Goal: Task Accomplishment & Management: Manage account settings

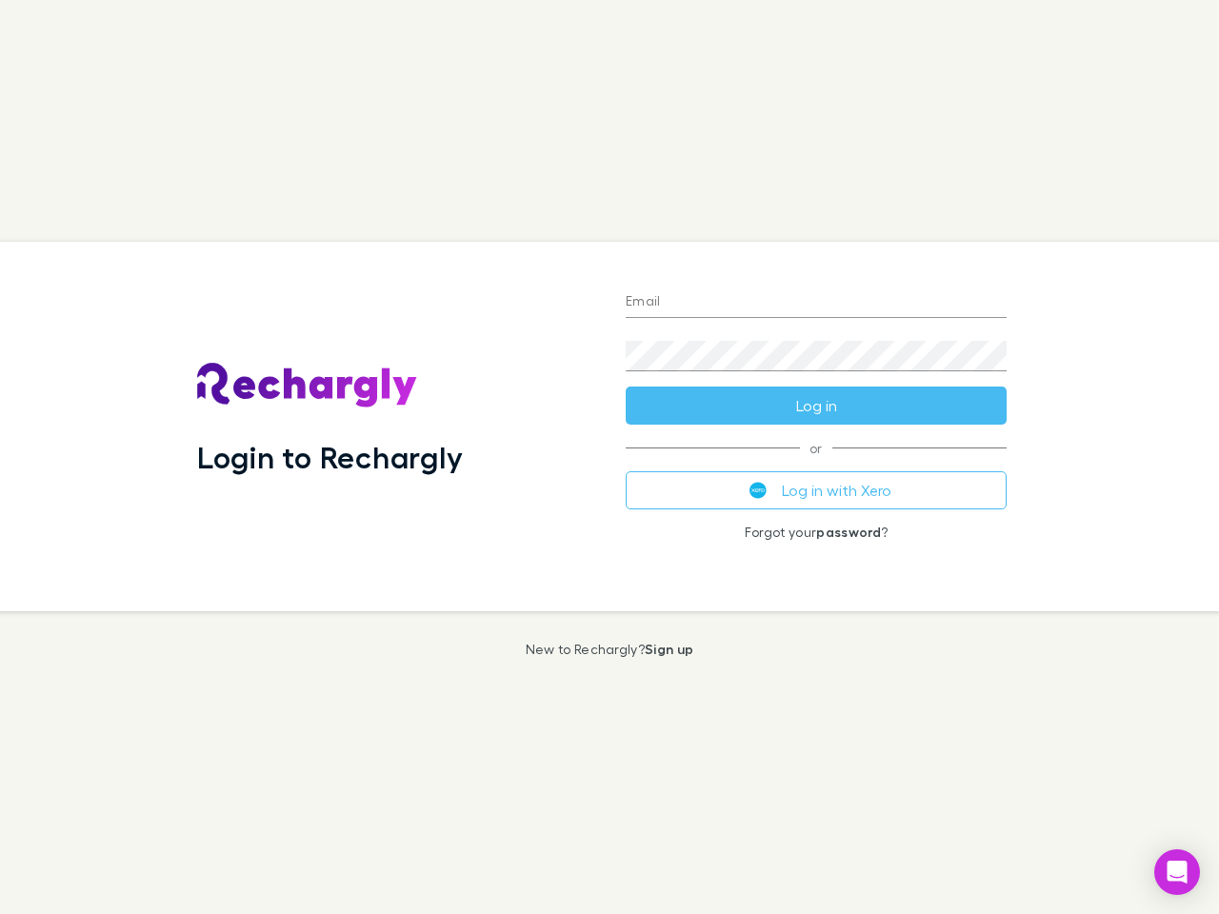
click at [609, 457] on div "Login to Rechargly" at bounding box center [396, 426] width 428 height 369
click at [816, 303] on input "Email" at bounding box center [815, 302] width 381 height 30
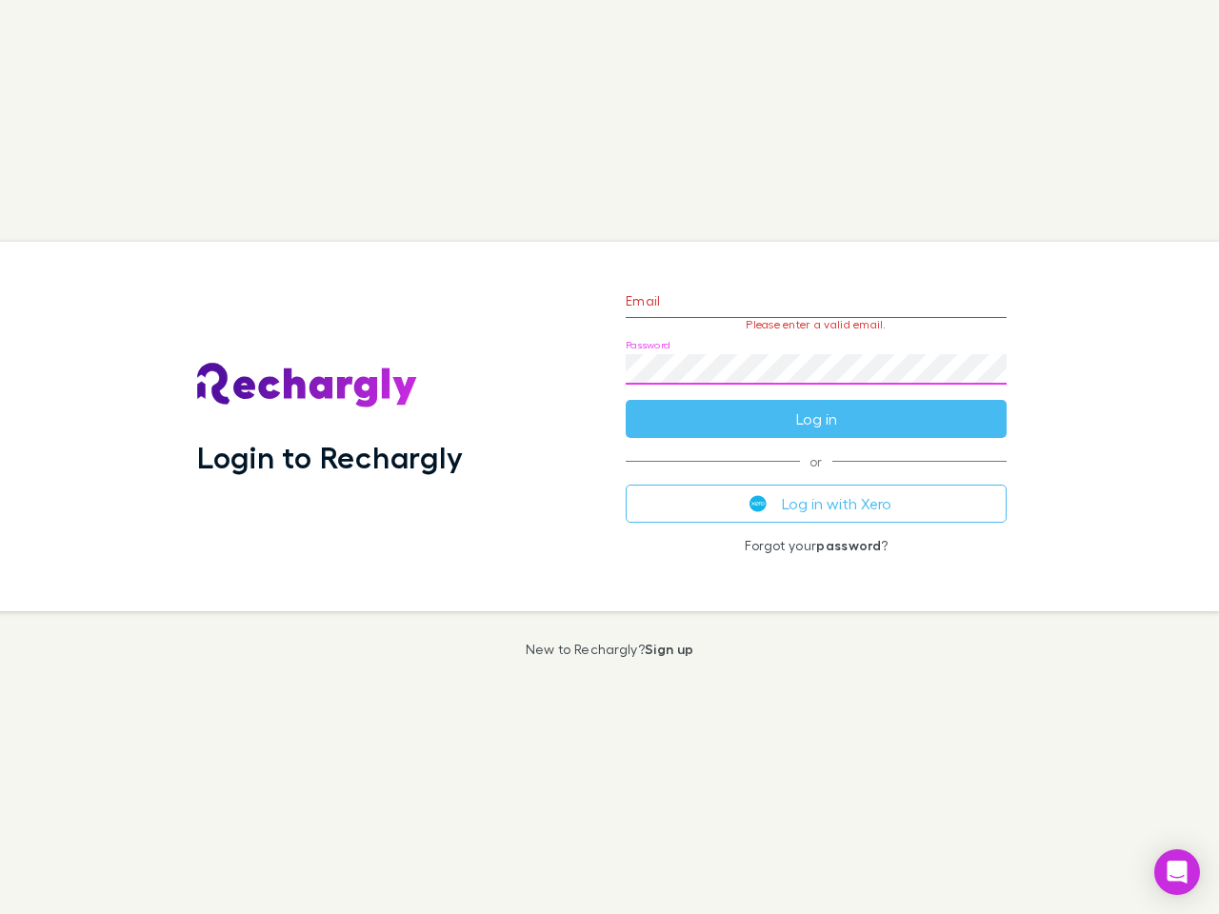
click at [816, 406] on form "Email Please enter a valid email. Password Log in" at bounding box center [815, 355] width 381 height 166
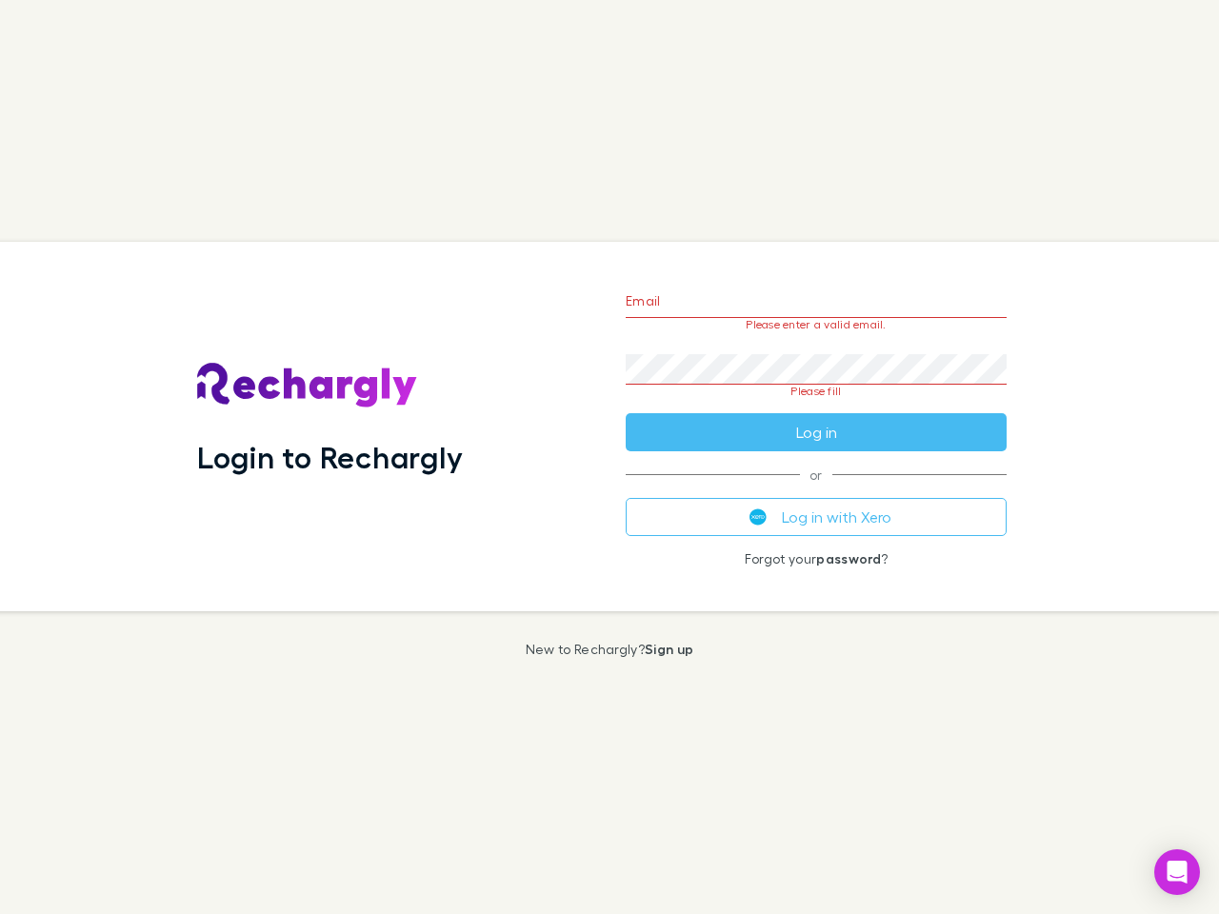
click at [816, 490] on div "Email Please enter a valid email. Password Please fill Log in or Log in with Xe…" at bounding box center [815, 426] width 411 height 369
click at [1177, 872] on icon "Open Intercom Messenger" at bounding box center [1177, 872] width 20 height 23
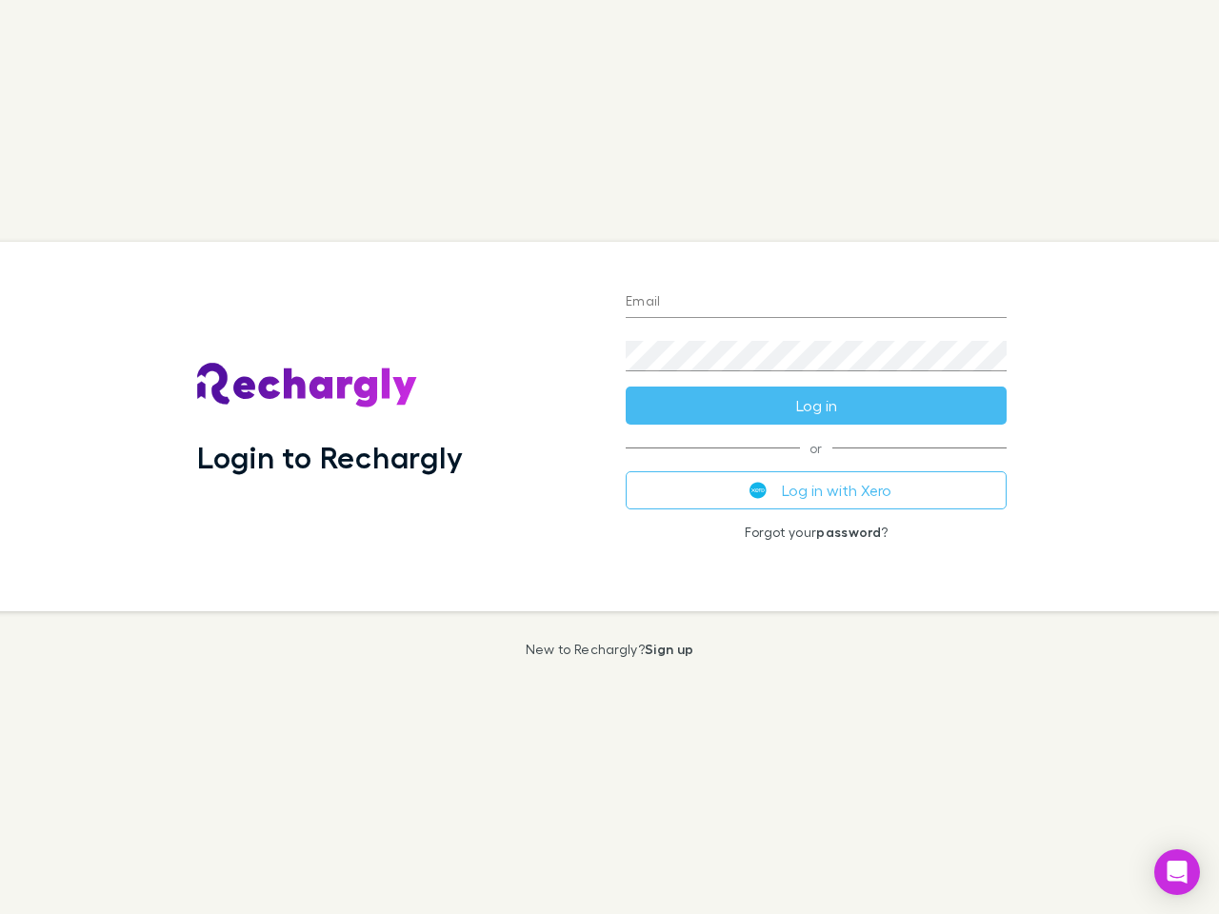
click at [609, 457] on div "Login to Rechargly" at bounding box center [396, 426] width 428 height 369
click at [816, 303] on input "Email" at bounding box center [815, 302] width 381 height 30
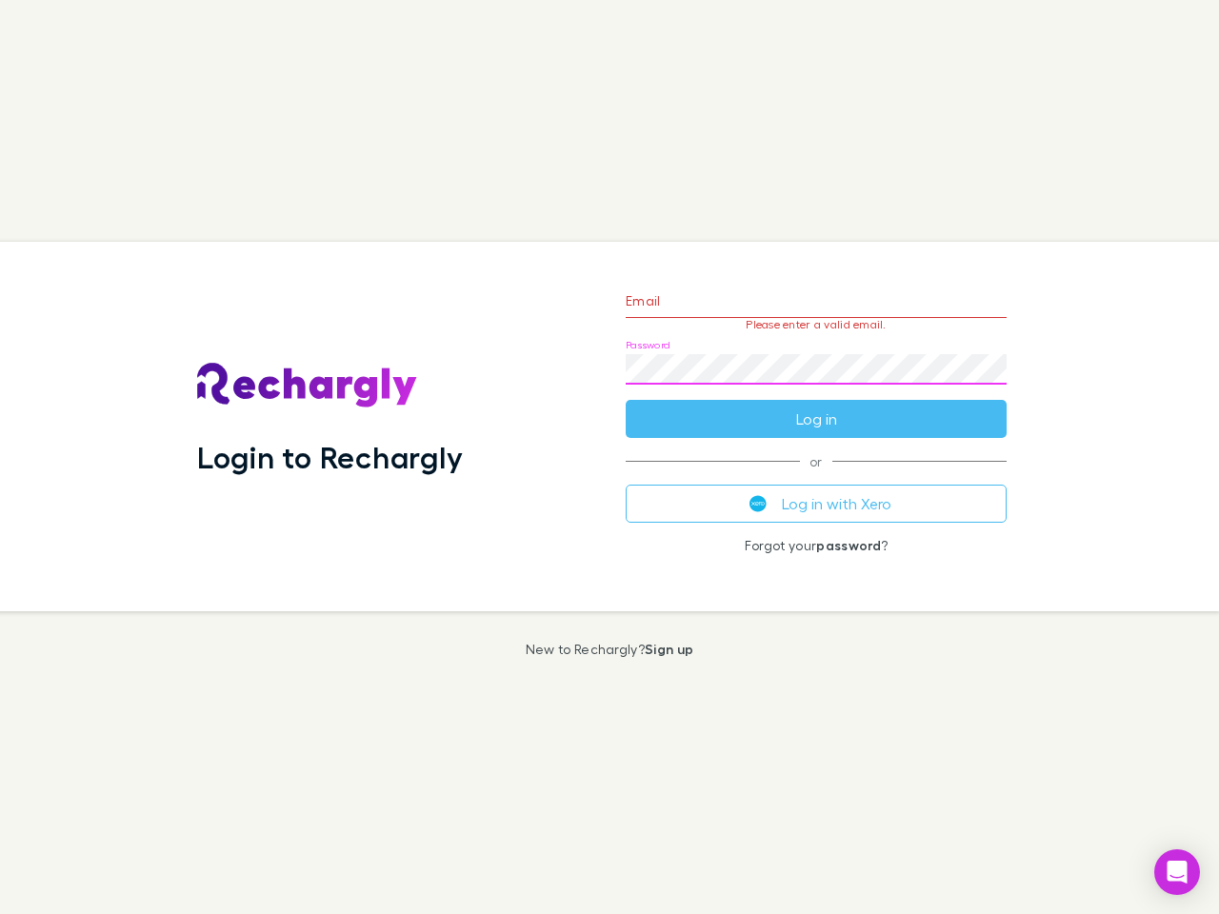
click at [816, 406] on form "Email Please enter a valid email. Password Log in" at bounding box center [815, 355] width 381 height 166
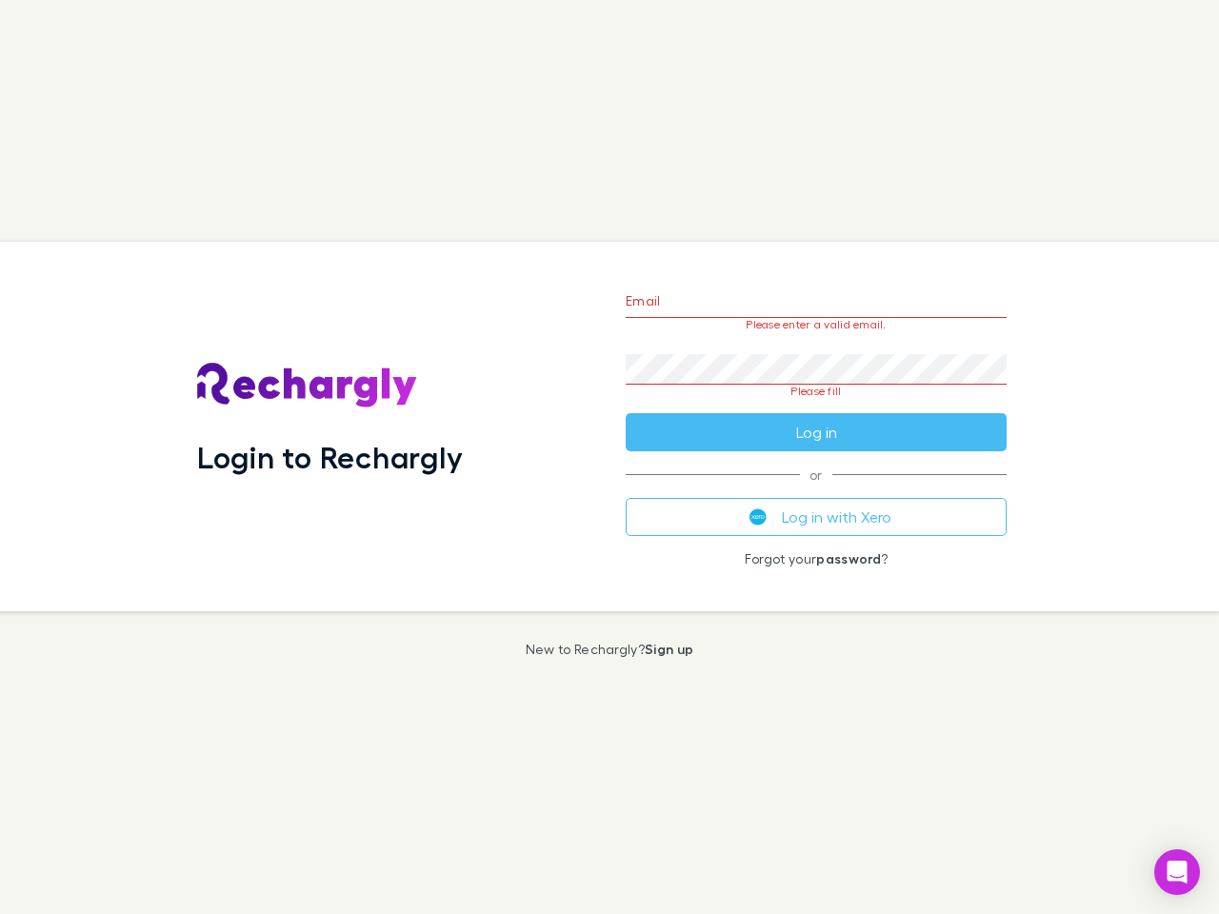
click at [816, 490] on div "Email Please enter a valid email. Password Please fill Log in or Log in with Xe…" at bounding box center [815, 426] width 411 height 369
click at [1177, 872] on icon "Open Intercom Messenger" at bounding box center [1177, 872] width 20 height 23
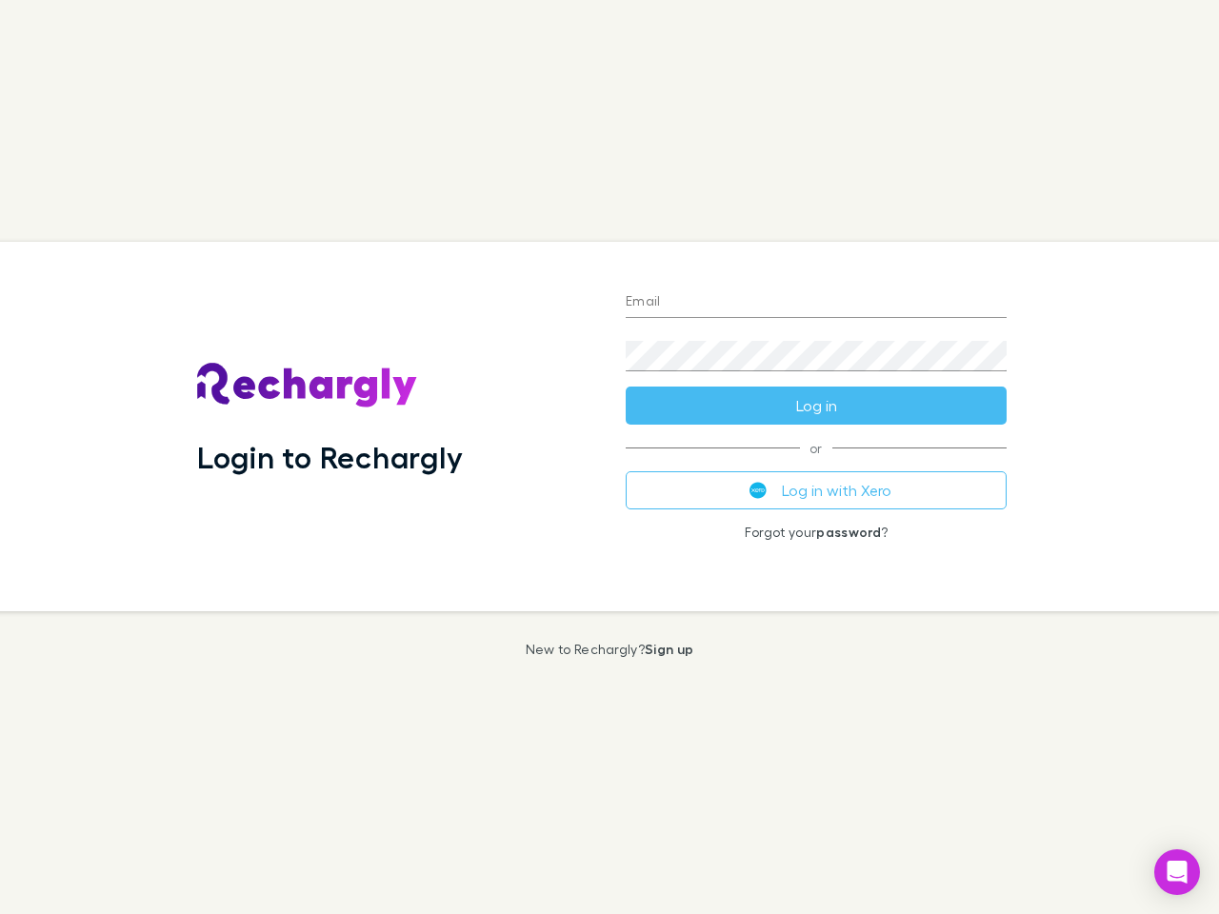
click at [609, 457] on div "Login to Rechargly" at bounding box center [396, 426] width 428 height 369
click at [816, 303] on input "Email" at bounding box center [815, 302] width 381 height 30
click at [816, 406] on button "Log in" at bounding box center [815, 405] width 381 height 38
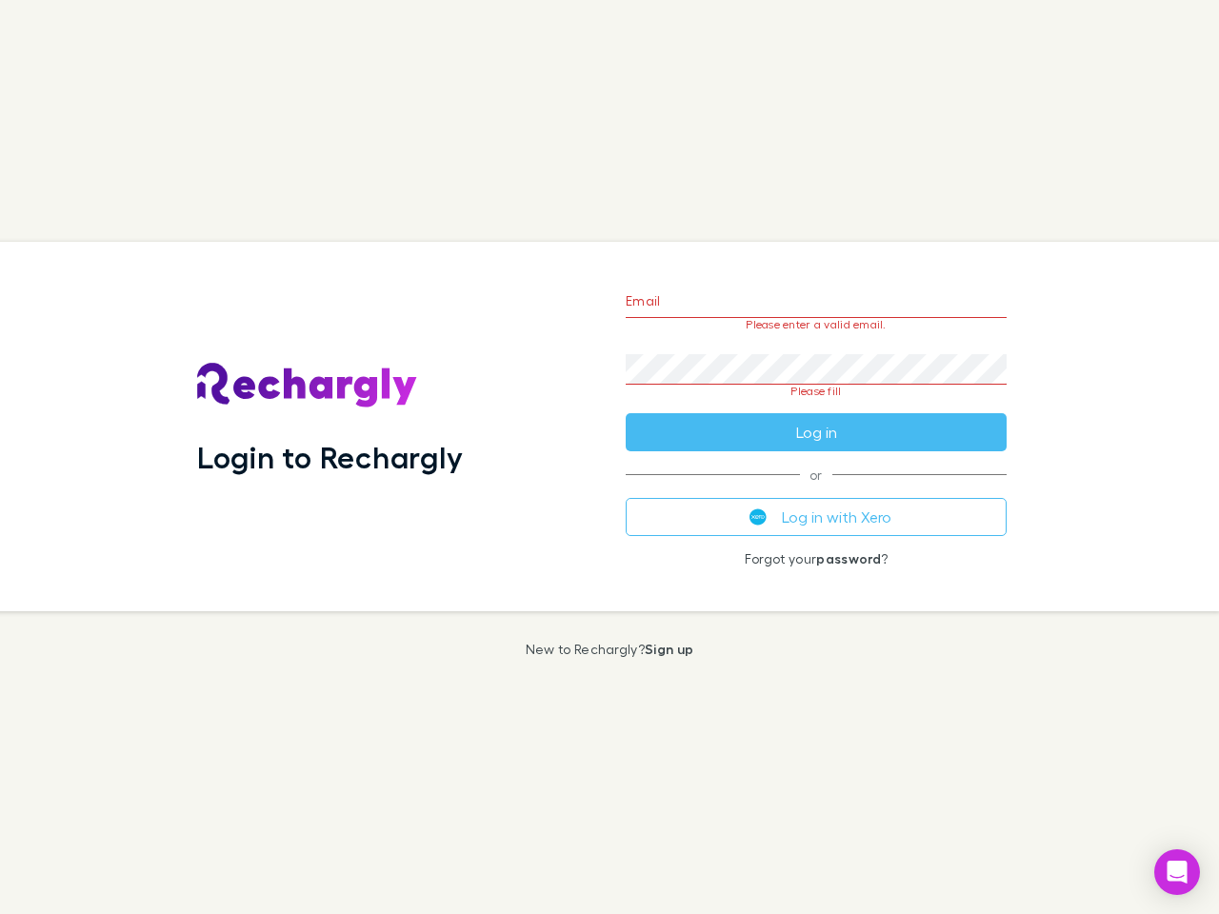
click at [816, 490] on div "Email Please enter a valid email. Password Please fill Log in or Log in with Xe…" at bounding box center [815, 426] width 411 height 369
click at [1177, 872] on icon "Open Intercom Messenger" at bounding box center [1177, 872] width 20 height 23
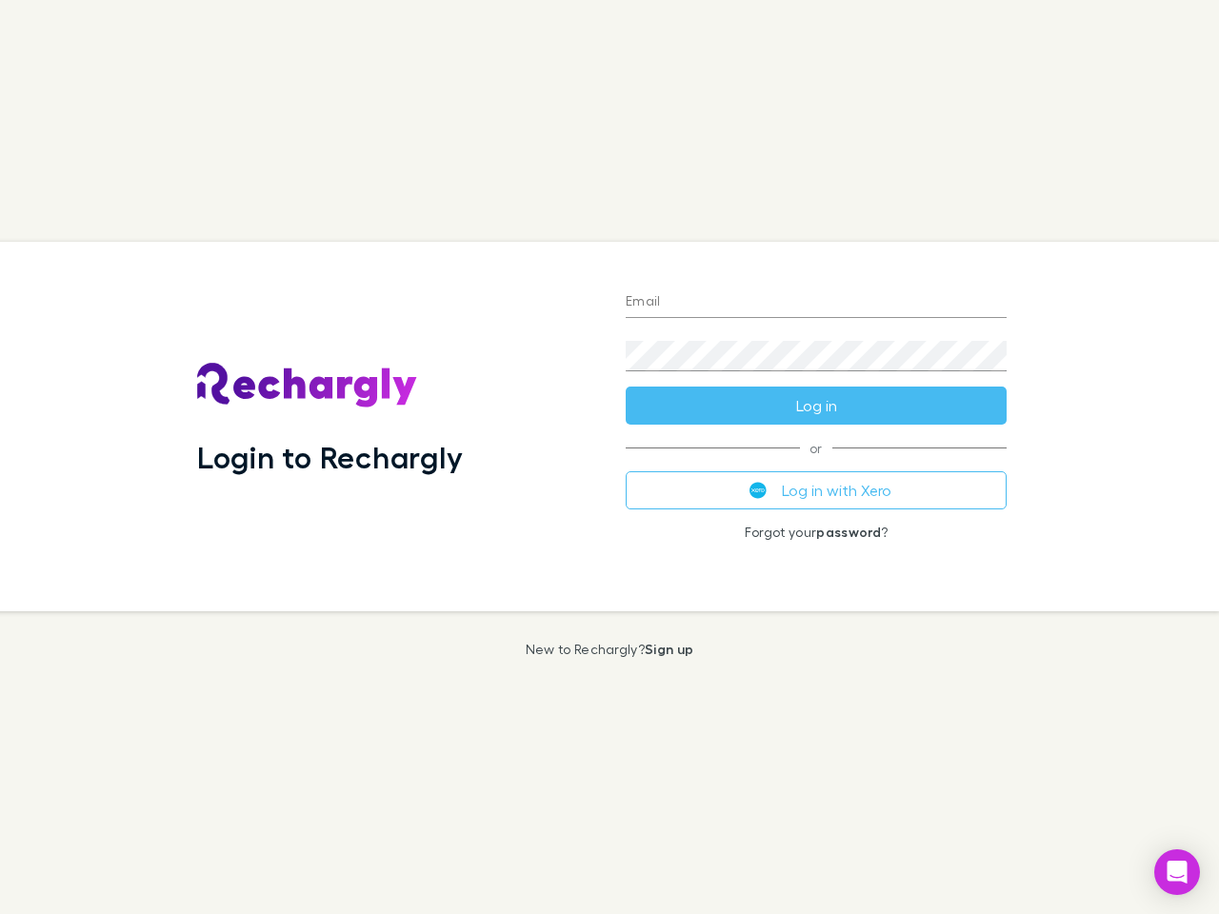
click at [609, 457] on div "Login to Rechargly" at bounding box center [396, 426] width 428 height 369
click at [816, 303] on input "Email" at bounding box center [815, 302] width 381 height 30
click at [816, 406] on button "Log in" at bounding box center [815, 405] width 381 height 38
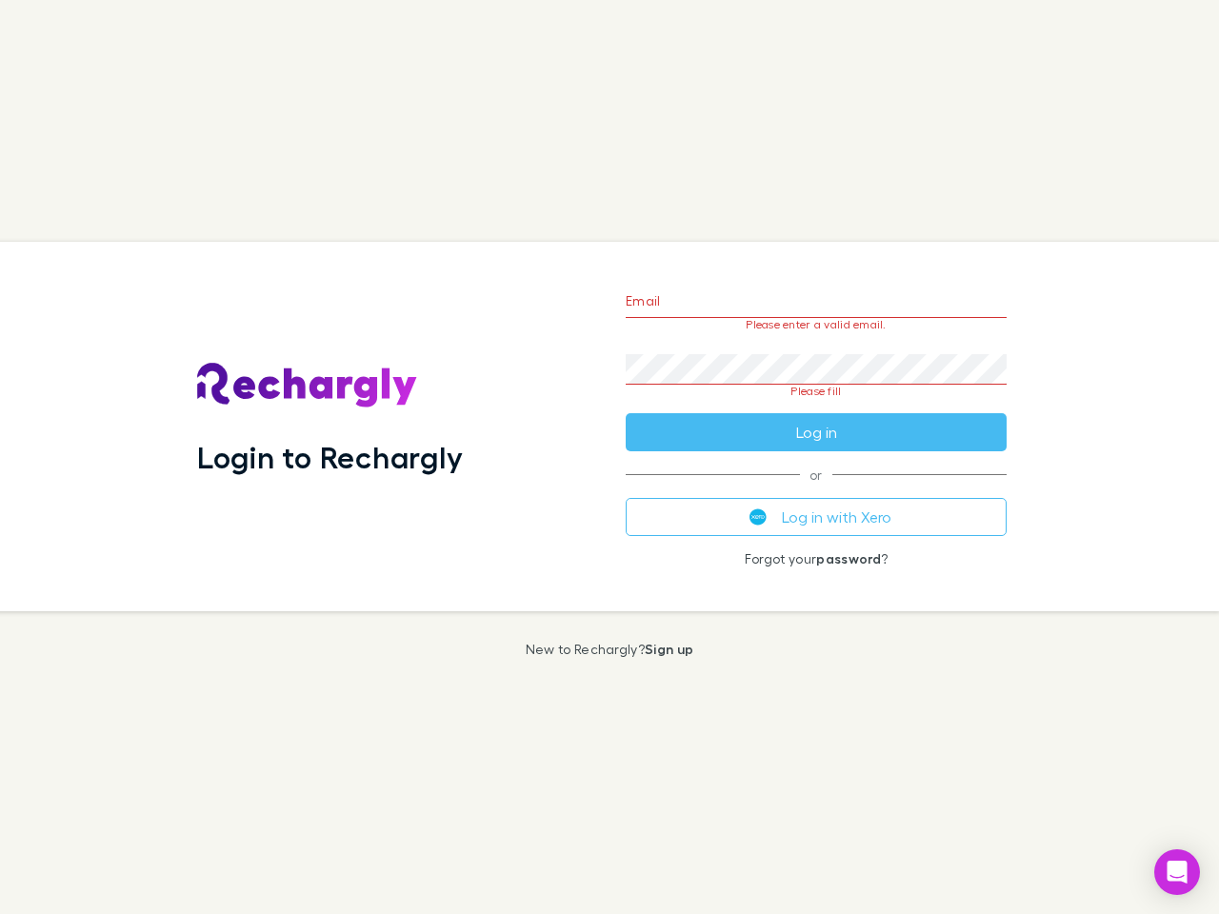
click at [816, 490] on div "Email Please enter a valid email. Password Please fill Log in or Log in with Xe…" at bounding box center [815, 426] width 411 height 369
click at [1177, 872] on icon "Open Intercom Messenger" at bounding box center [1177, 872] width 20 height 23
